Goal: Navigation & Orientation: Find specific page/section

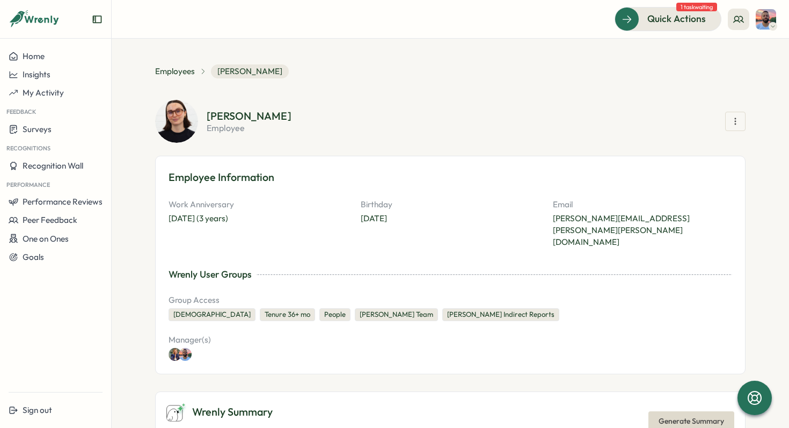
scroll to position [1584, 0]
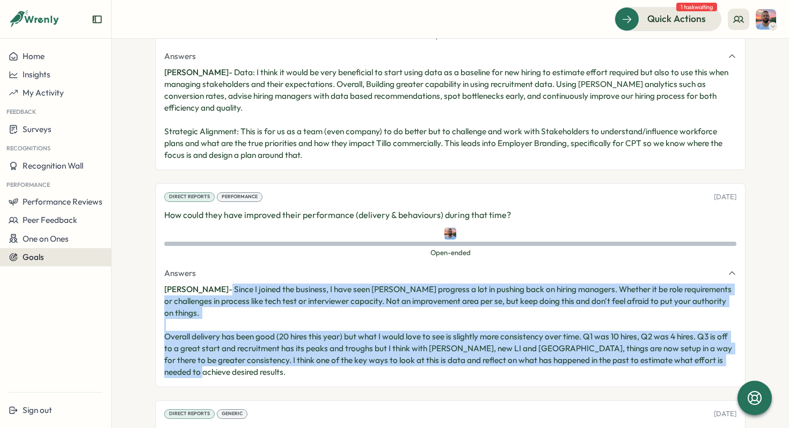
click at [52, 255] on div "Goals" at bounding box center [56, 257] width 94 height 10
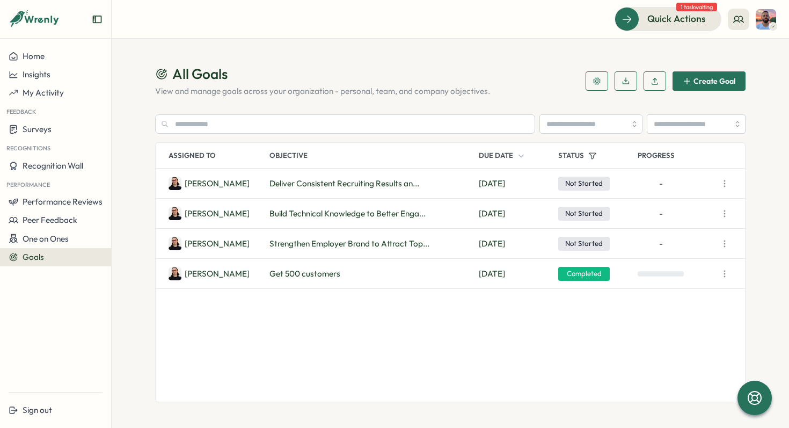
click at [340, 250] on div "[PERSON_NAME] Strengthen Employer Brand to Attract Top... [DATE] Not Started -" at bounding box center [450, 244] width 589 height 30
click at [338, 245] on span "Strengthen Employer Brand to Attract Top..." at bounding box center [349, 244] width 160 height 12
click at [199, 246] on p "[PERSON_NAME]" at bounding box center [217, 244] width 65 height 12
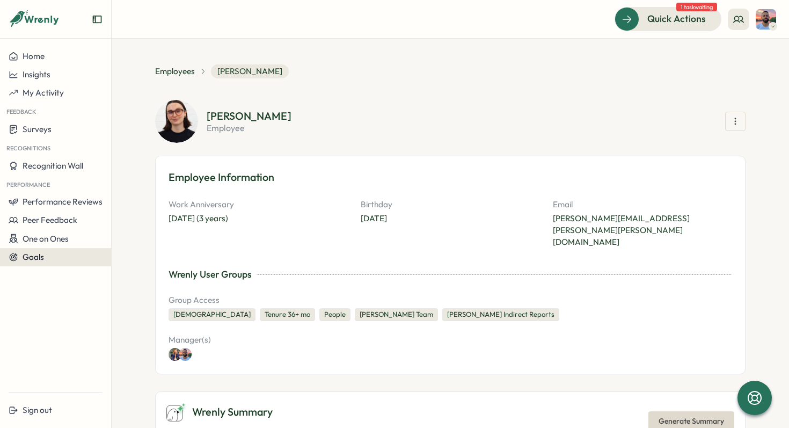
click at [42, 254] on span "Goals" at bounding box center [33, 257] width 21 height 10
